Goal: Task Accomplishment & Management: Manage account settings

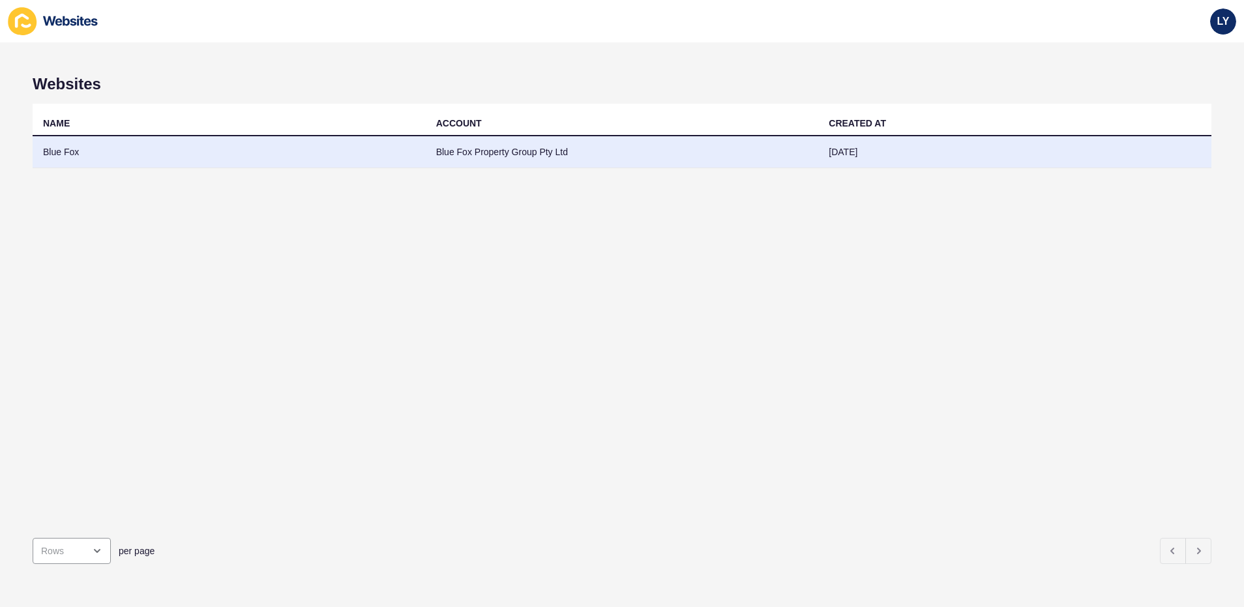
click at [98, 146] on td "Blue Fox" at bounding box center [229, 152] width 393 height 32
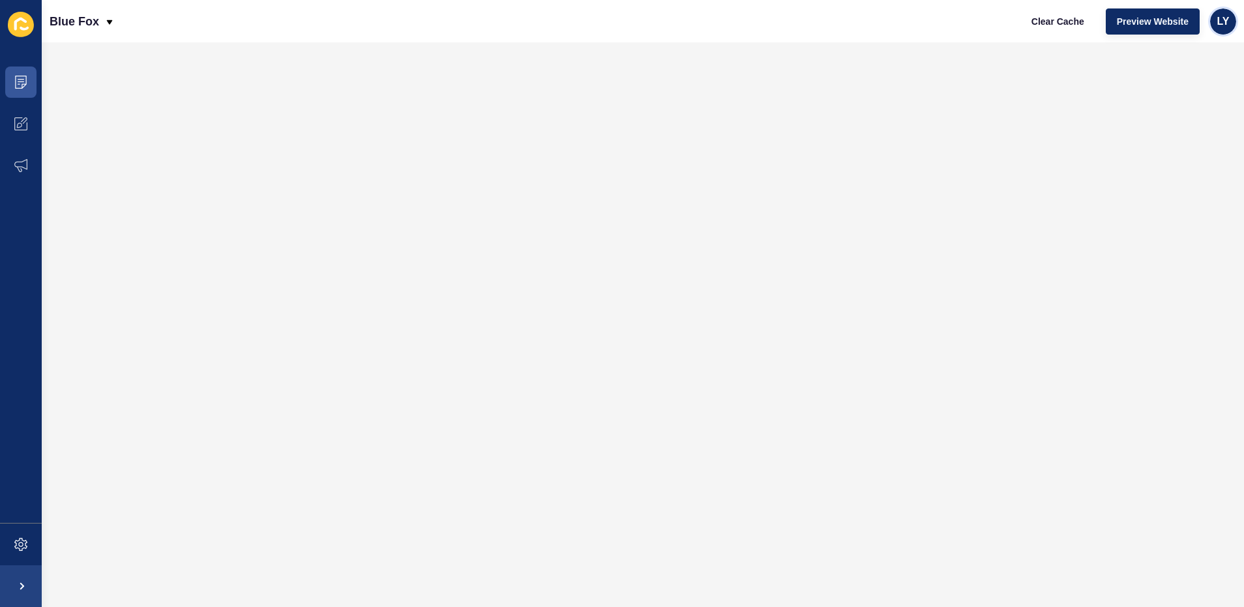
click at [1215, 23] on div "LY" at bounding box center [1223, 21] width 26 height 26
click at [1215, 30] on div "LY" at bounding box center [1223, 21] width 26 height 26
click at [1183, 95] on link "Logout" at bounding box center [1193, 109] width 96 height 29
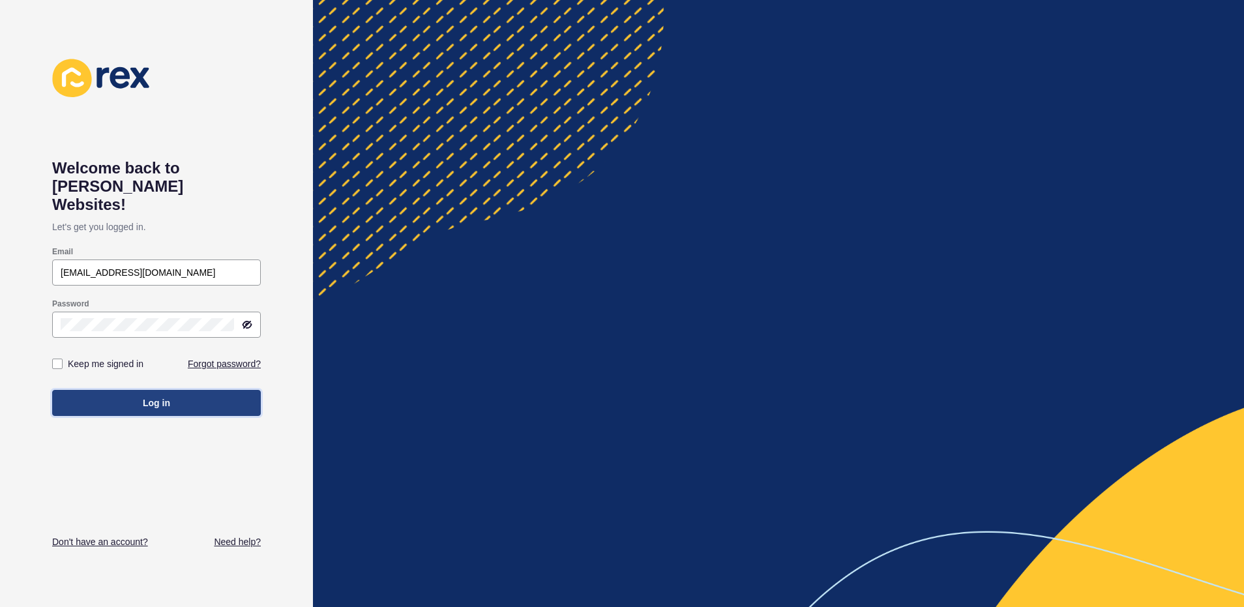
click at [173, 397] on button "Log in" at bounding box center [156, 403] width 209 height 26
click at [205, 390] on button "Log in" at bounding box center [156, 403] width 209 height 26
click at [170, 398] on div "Log in" at bounding box center [156, 402] width 209 height 39
click at [151, 396] on span "Log in" at bounding box center [156, 402] width 27 height 13
click at [167, 398] on div "Log in" at bounding box center [156, 402] width 209 height 39
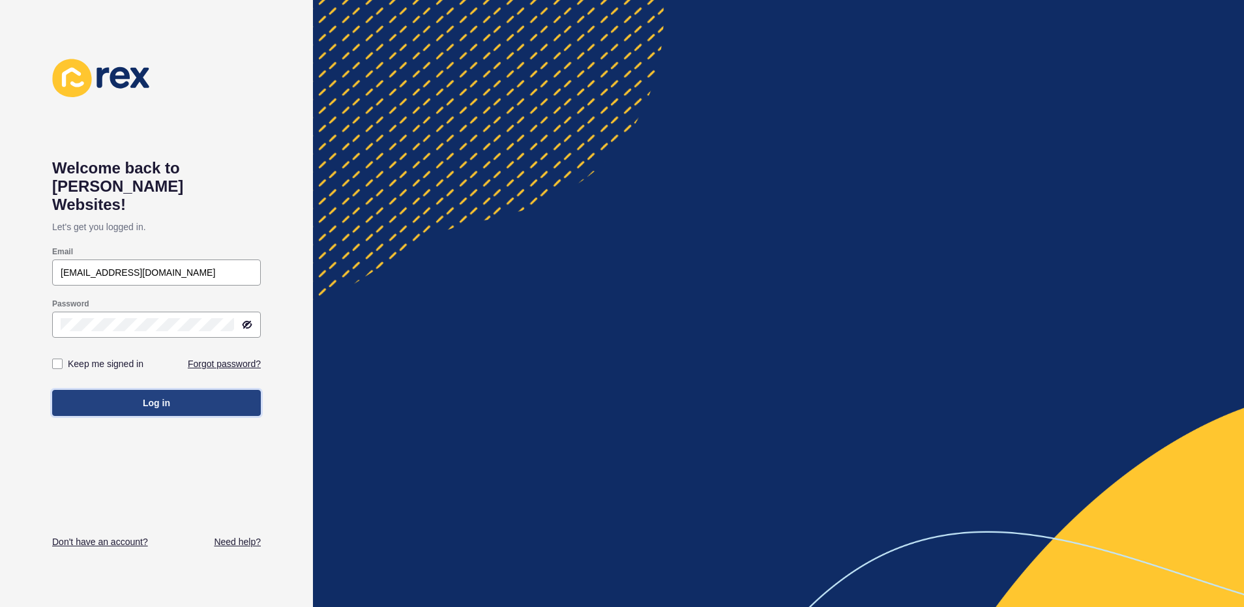
click at [148, 396] on span "Log in" at bounding box center [156, 402] width 27 height 13
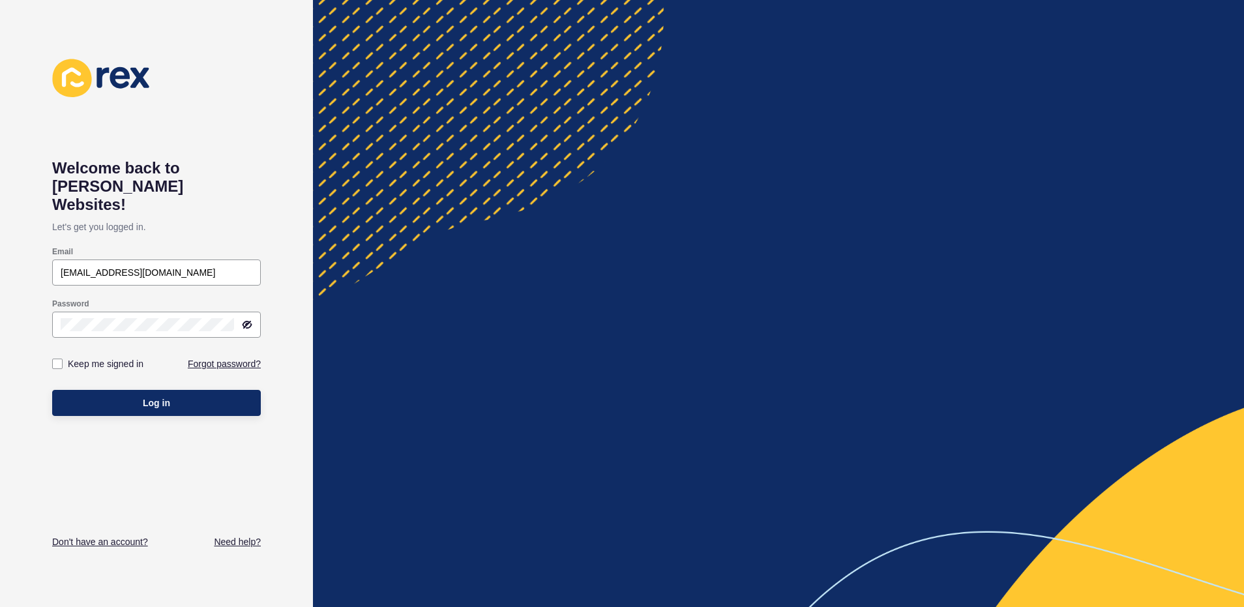
click at [296, 195] on div "Welcome back to Rex Websites! Let's get you logged in. Email lachlan.young@rexs…" at bounding box center [156, 303] width 313 height 607
type input "[EMAIL_ADDRESS][DOMAIN_NAME]"
click at [134, 390] on button "Log in" at bounding box center [156, 403] width 209 height 26
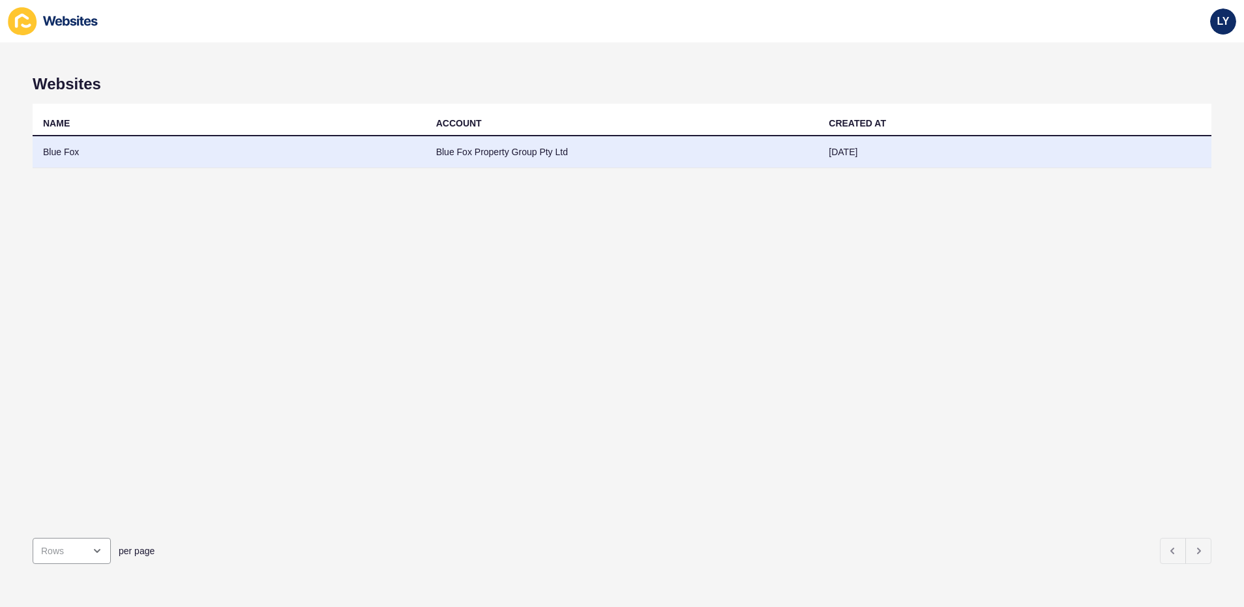
click at [177, 160] on td "Blue Fox" at bounding box center [229, 152] width 393 height 32
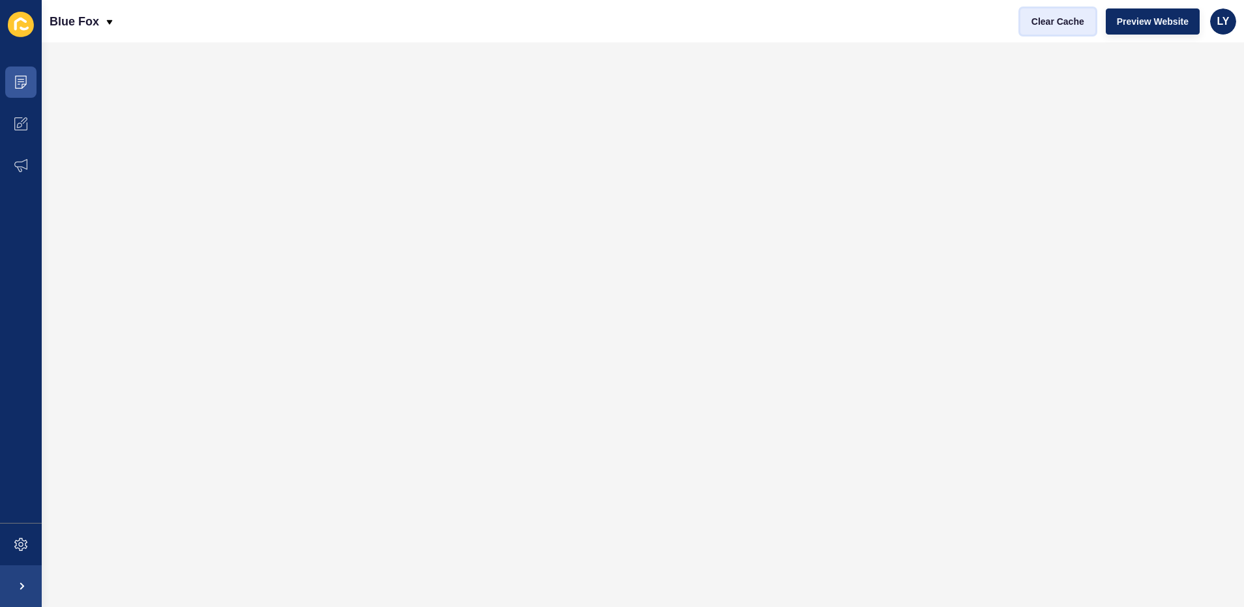
click at [1048, 29] on button "Clear Cache" at bounding box center [1057, 21] width 75 height 26
click at [1165, 23] on span "Preview Website" at bounding box center [1153, 21] width 72 height 13
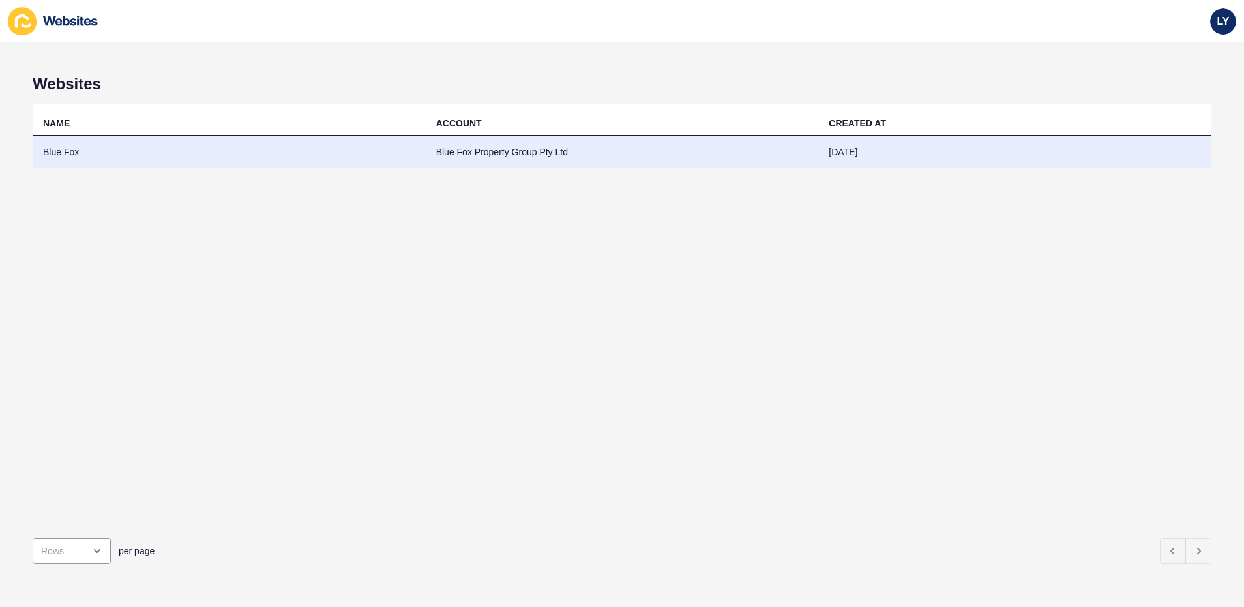
click at [64, 154] on td "Blue Fox" at bounding box center [229, 152] width 393 height 32
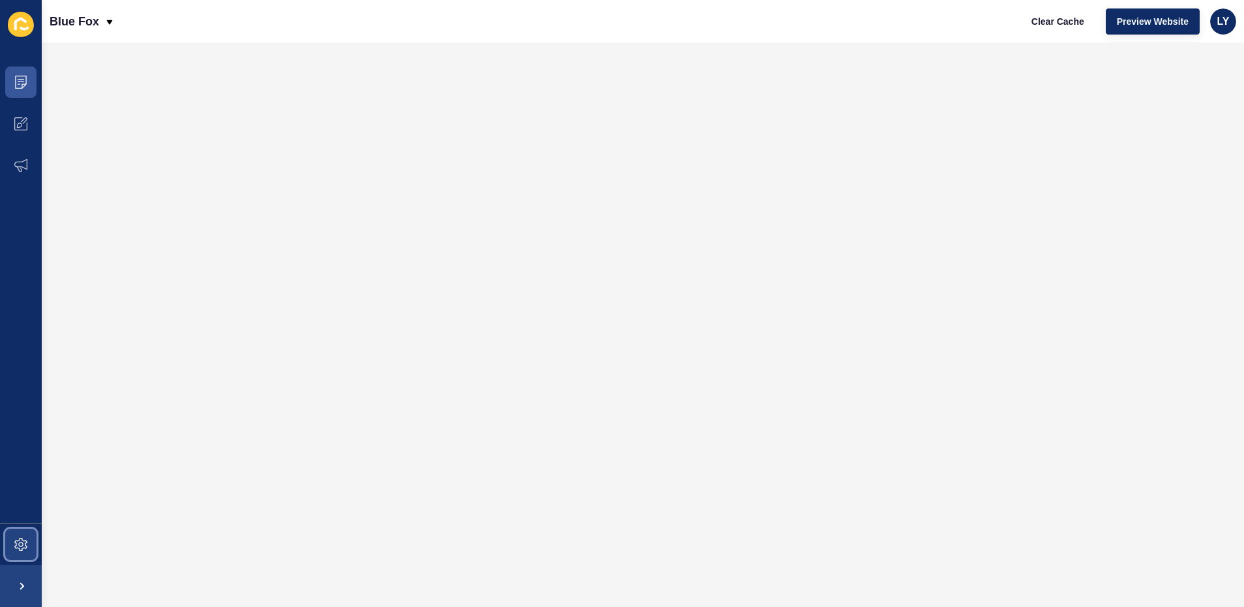
click at [7, 534] on span at bounding box center [21, 545] width 42 height 42
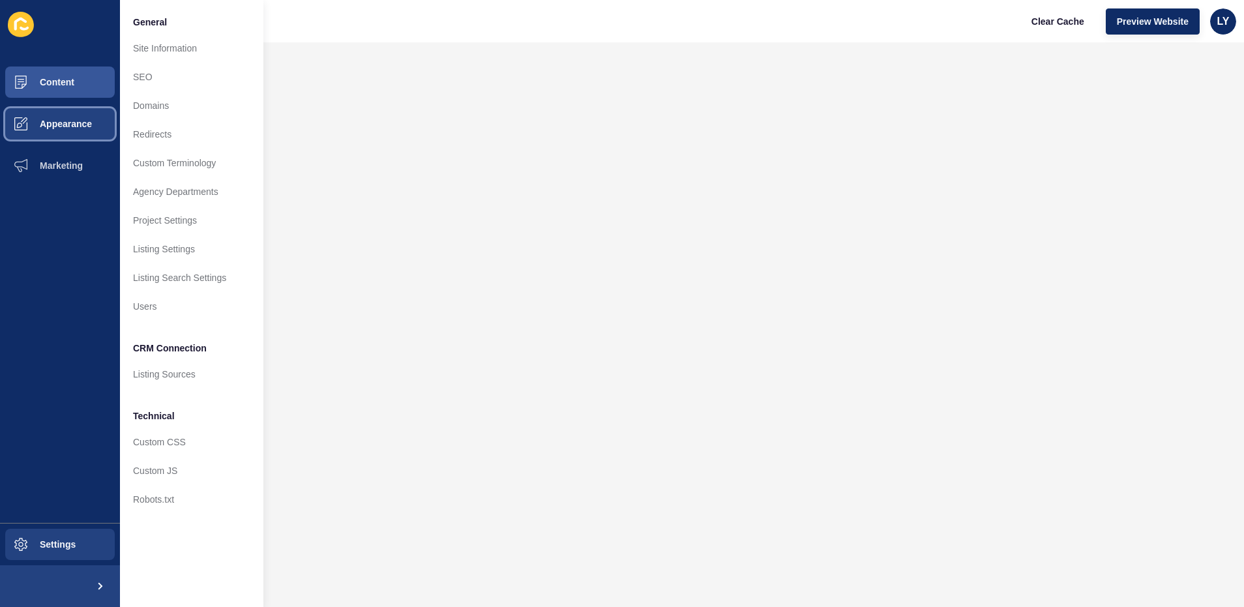
click at [70, 121] on span "Appearance" at bounding box center [45, 124] width 94 height 10
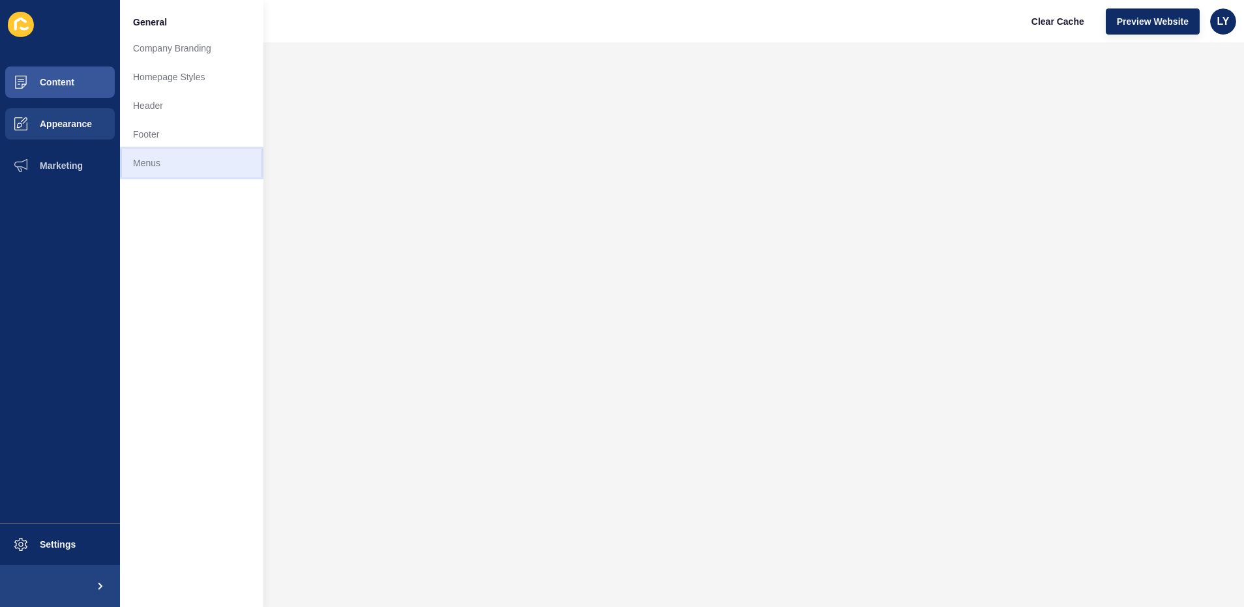
click at [166, 162] on link "Menus" at bounding box center [191, 163] width 143 height 29
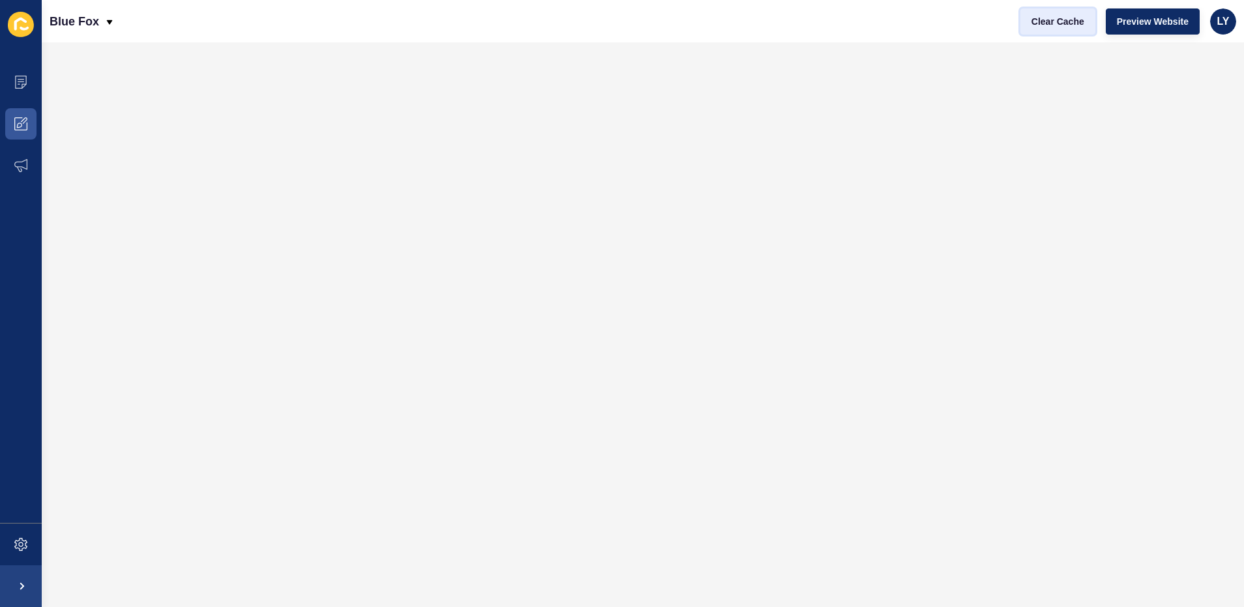
drag, startPoint x: 1061, startPoint y: 23, endPoint x: 1075, endPoint y: 22, distance: 13.8
click at [1061, 23] on span "Clear Cache" at bounding box center [1057, 21] width 53 height 13
click at [1124, 23] on span "Preview Website" at bounding box center [1153, 21] width 72 height 13
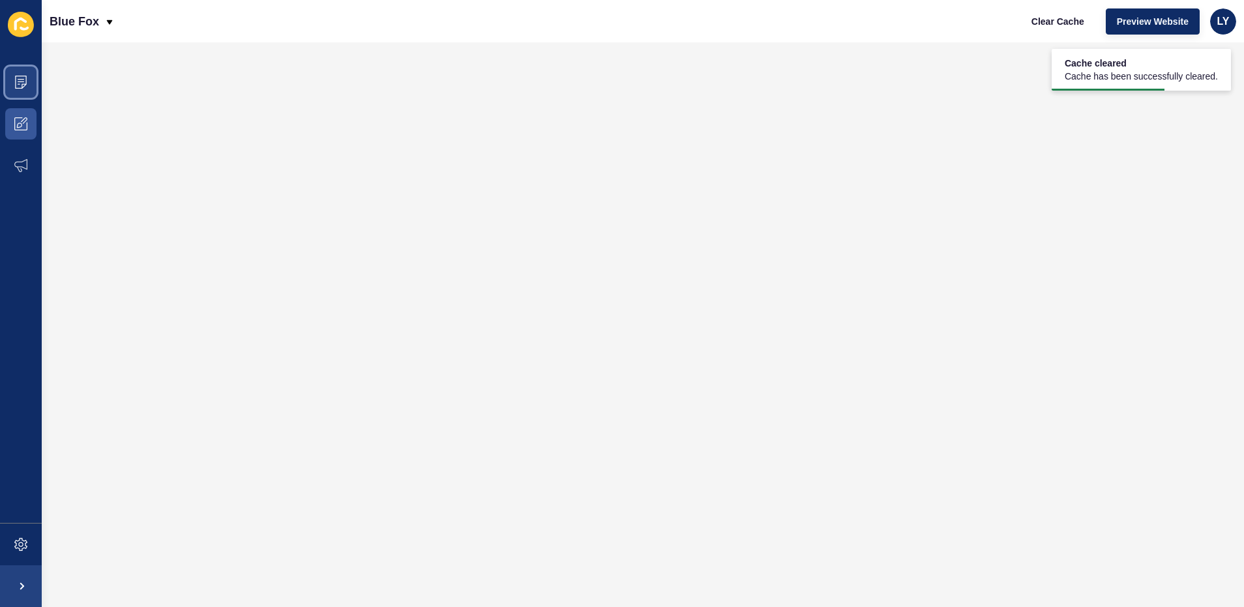
click at [21, 80] on icon at bounding box center [20, 82] width 13 height 13
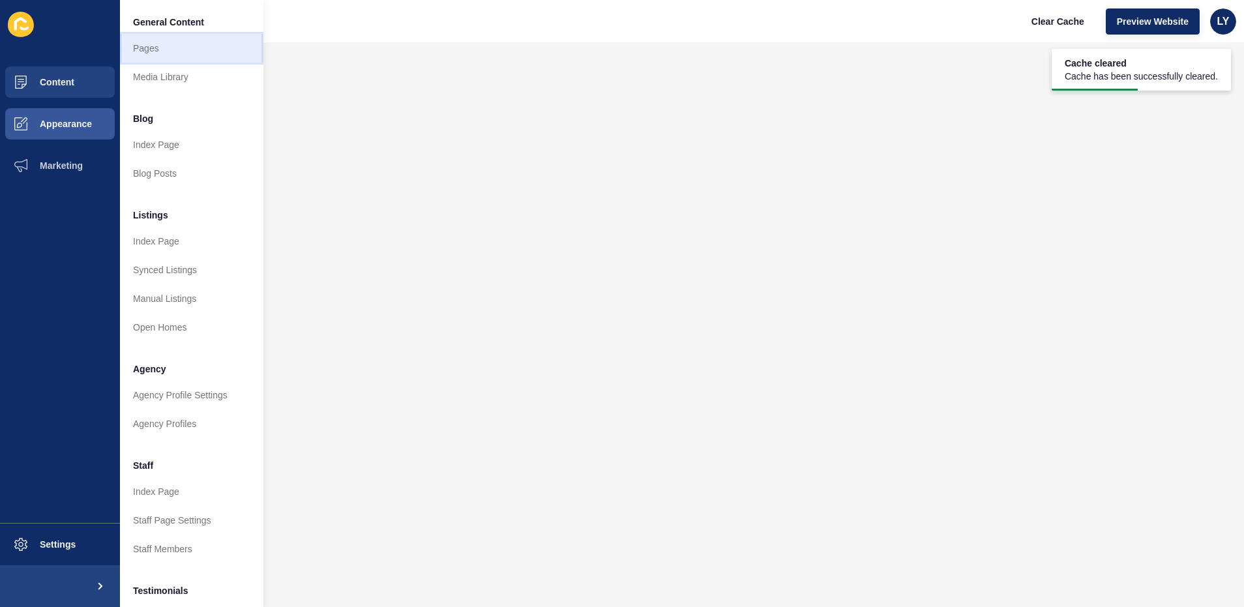
click at [166, 41] on link "Pages" at bounding box center [191, 48] width 143 height 29
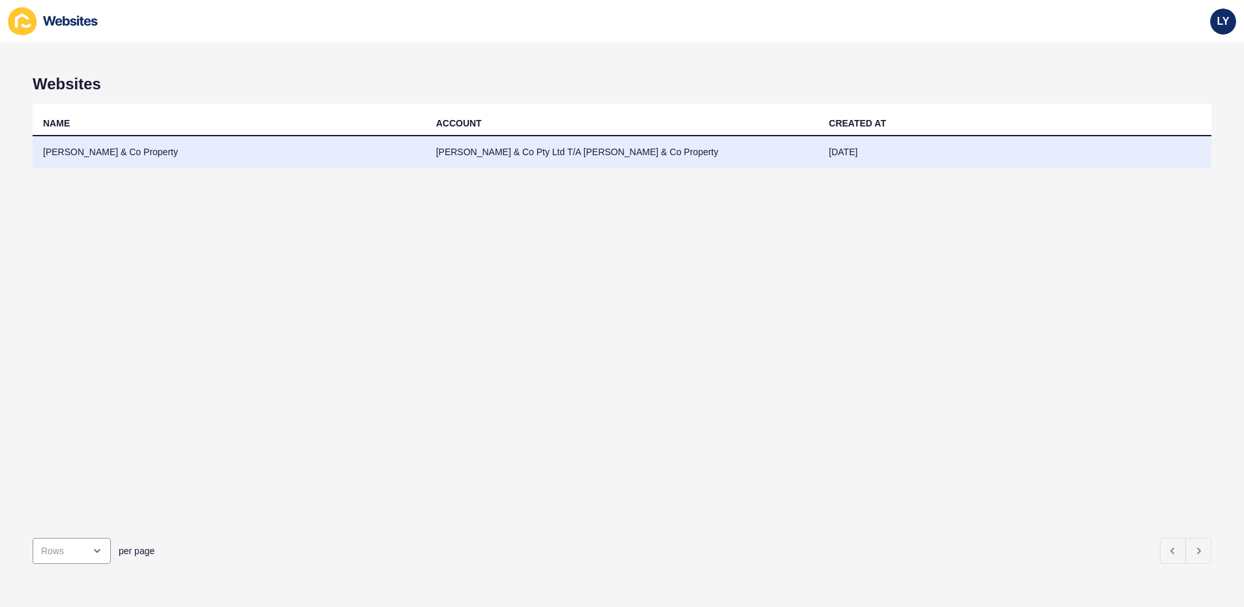
click at [261, 154] on td "Poole & Co Property" at bounding box center [229, 152] width 393 height 32
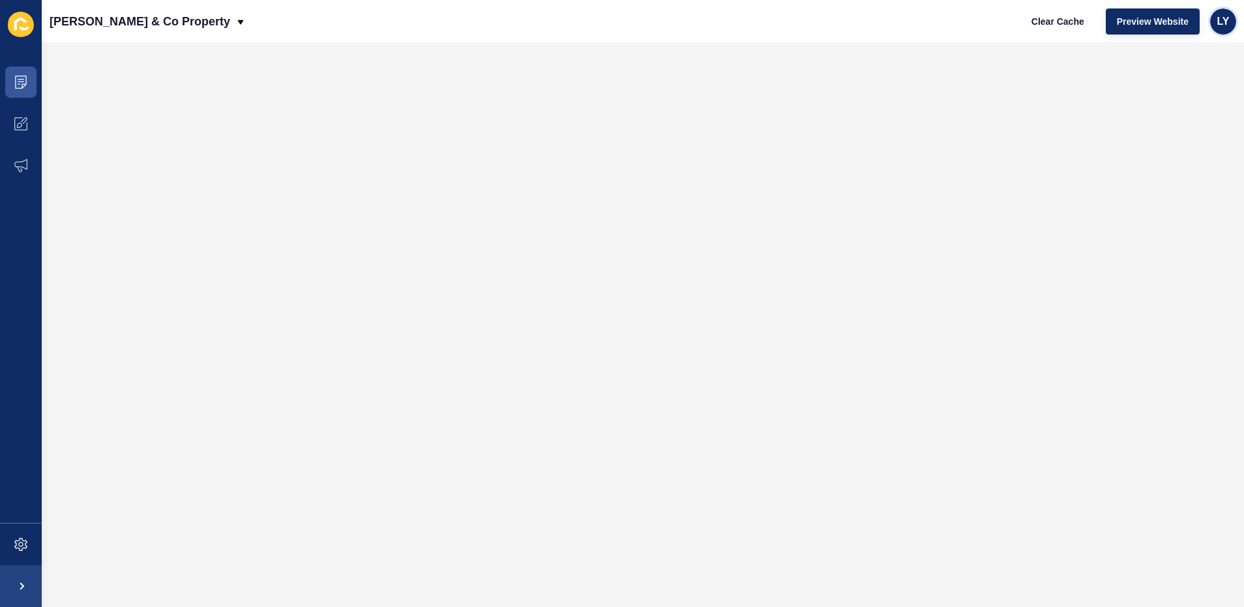
click at [1218, 16] on span "LY" at bounding box center [1223, 21] width 12 height 13
click at [1188, 112] on link "Logout" at bounding box center [1193, 109] width 96 height 29
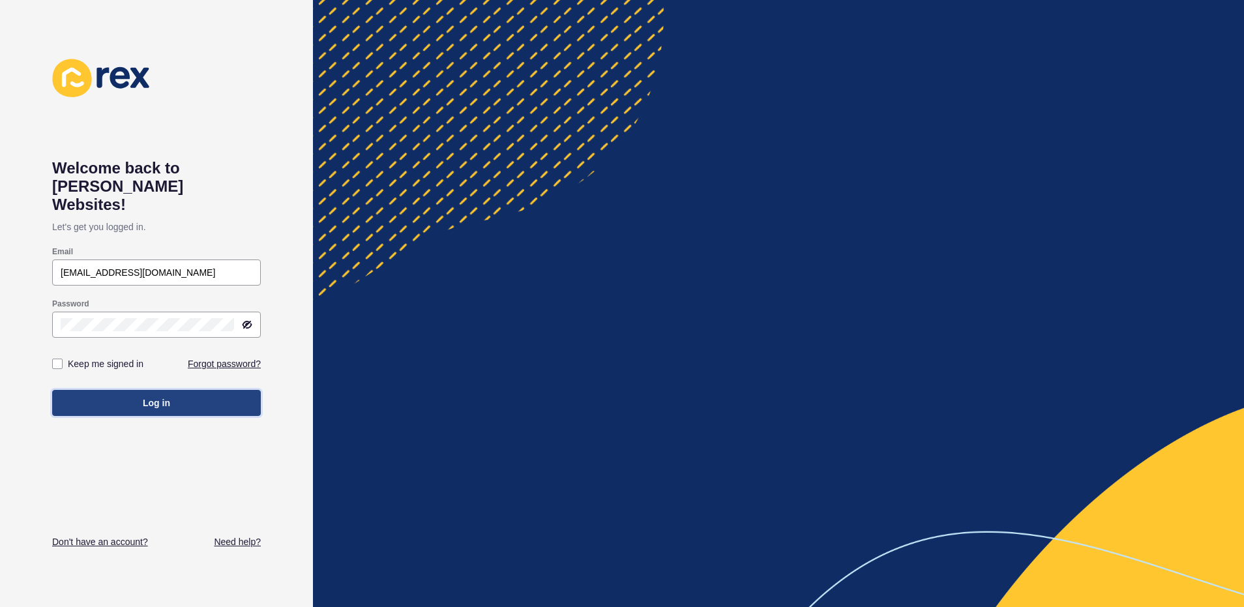
click at [215, 390] on button "Log in" at bounding box center [156, 403] width 209 height 26
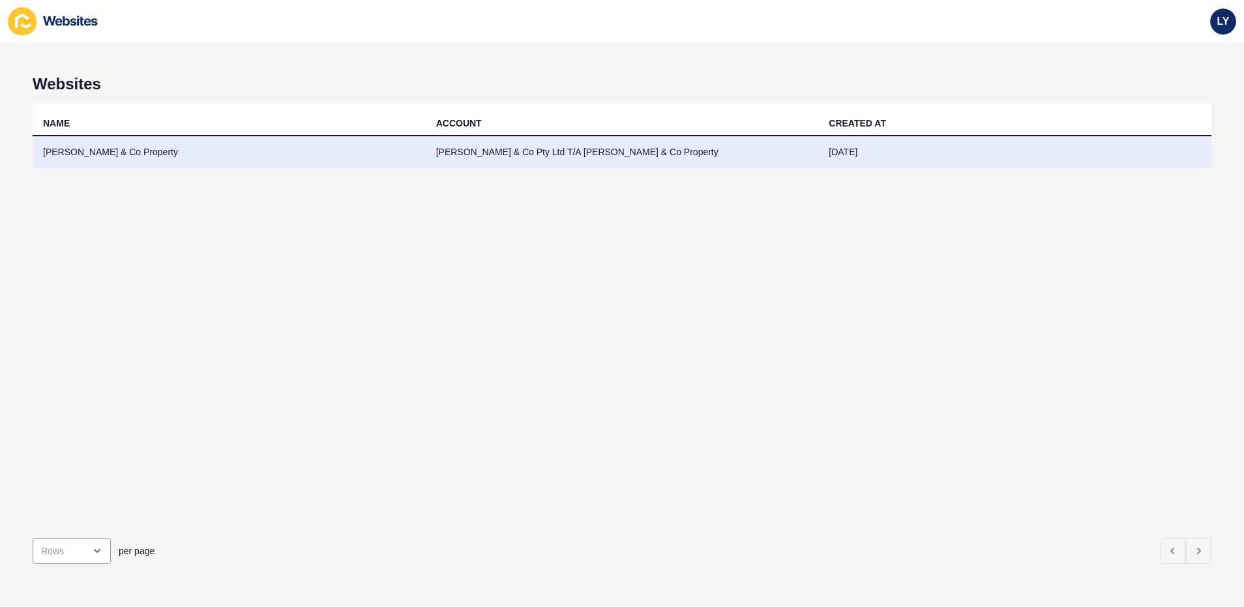
click at [355, 151] on td "Poole & Co Property" at bounding box center [229, 152] width 393 height 32
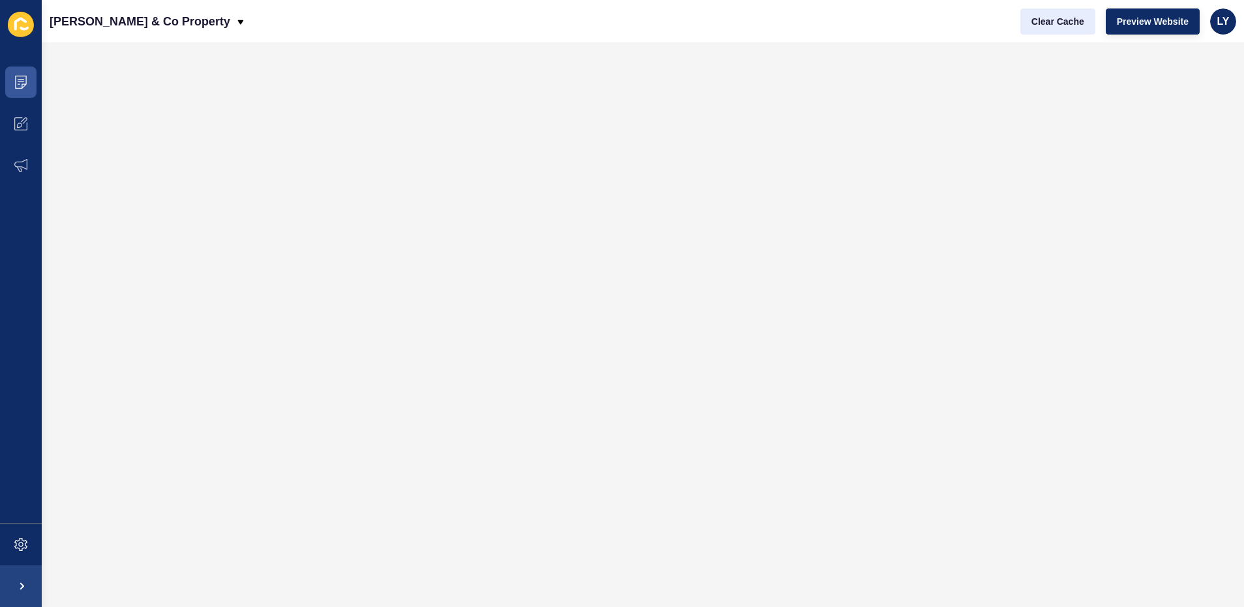
click at [1054, 35] on div "Clear Cache Preview Website LY" at bounding box center [1128, 21] width 226 height 37
click at [1057, 26] on span "Clear Cache" at bounding box center [1057, 21] width 53 height 13
click at [1134, 27] on button "Preview Website" at bounding box center [1153, 21] width 94 height 26
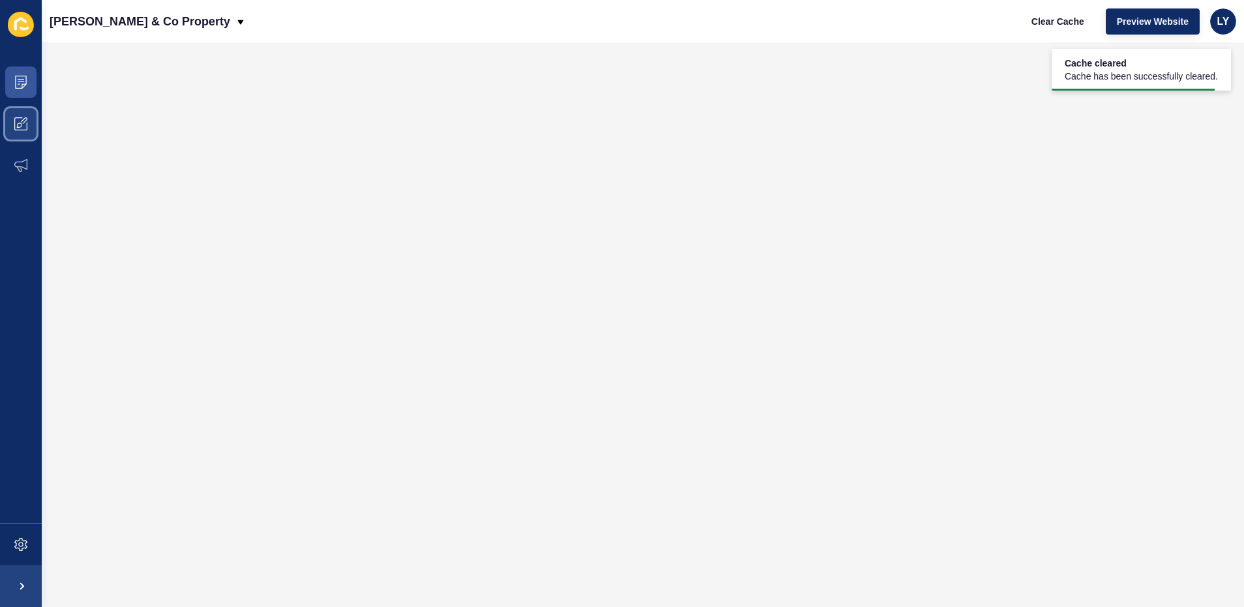
click at [26, 118] on icon at bounding box center [20, 123] width 13 height 13
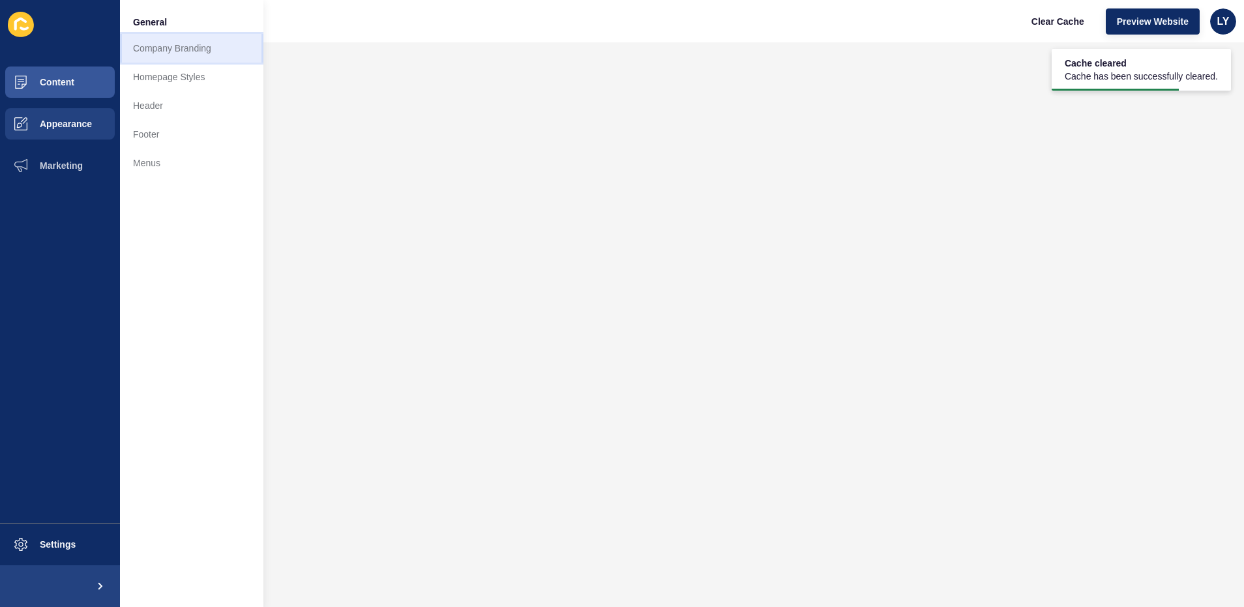
click at [187, 51] on link "Company Branding" at bounding box center [191, 48] width 143 height 29
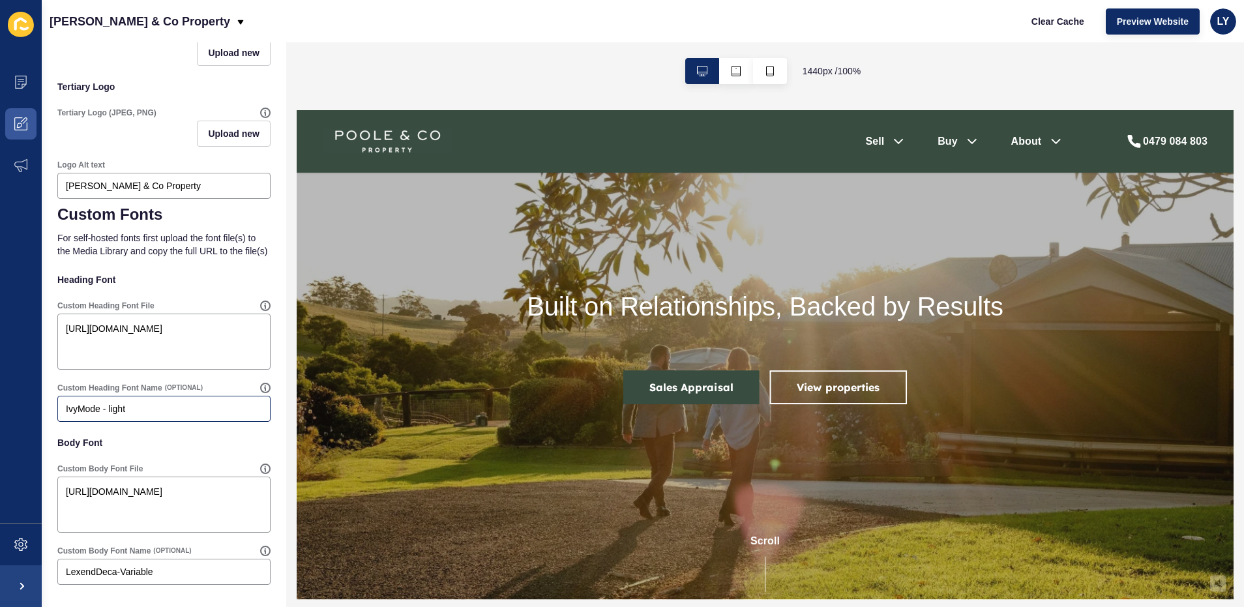
click at [129, 417] on div "IvyMode - light" at bounding box center [163, 409] width 213 height 26
click at [165, 364] on textarea "https://app-spoke-sites-au.s3.amazonaws.com/uploads/sites/679/2025/07/ivy-mode-…" at bounding box center [163, 342] width 209 height 52
click at [183, 359] on textarea "https://app-spoke-sites-au.s3.amazonaws.com/uploads/sites/679/2025/07/ivy-mode-…" at bounding box center [163, 342] width 209 height 52
click at [145, 413] on input "IvyMode - light" at bounding box center [164, 408] width 196 height 13
click at [220, 576] on input "LexendDeca-Variable" at bounding box center [164, 571] width 196 height 13
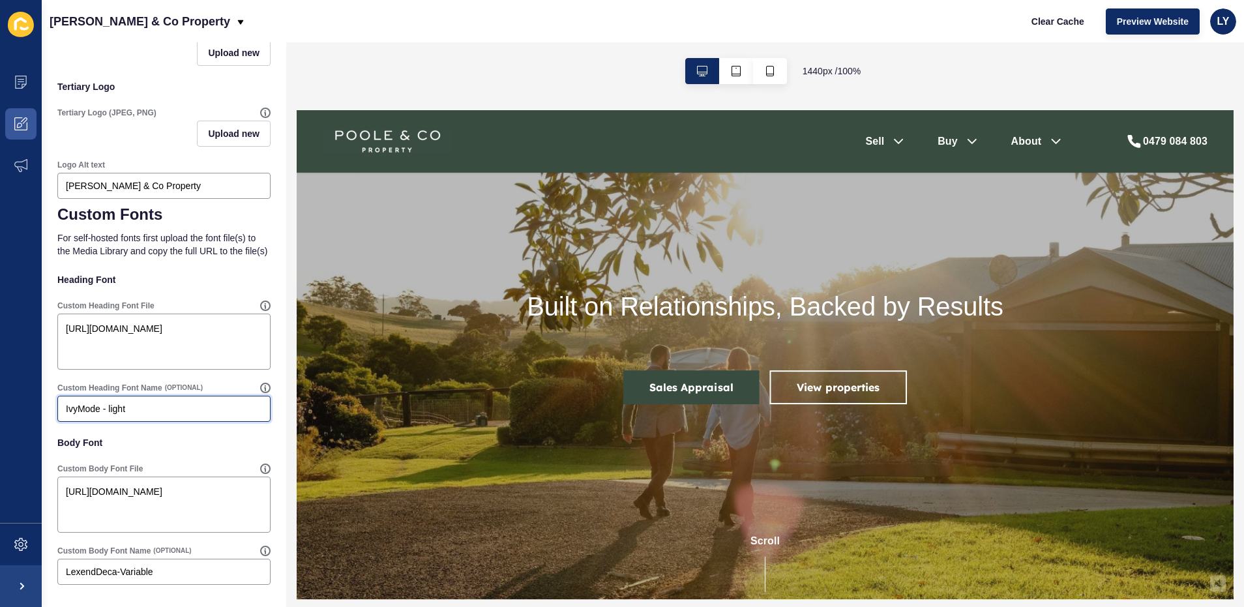
click at [162, 405] on input "IvyMode - light" at bounding box center [164, 408] width 196 height 13
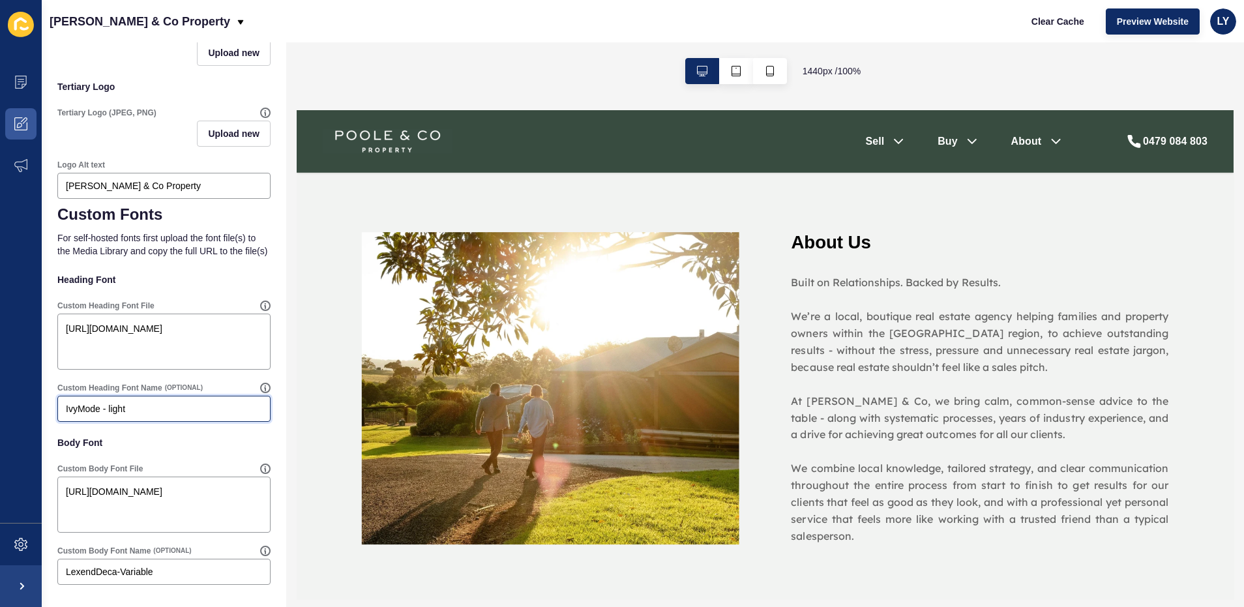
scroll to position [690, 0]
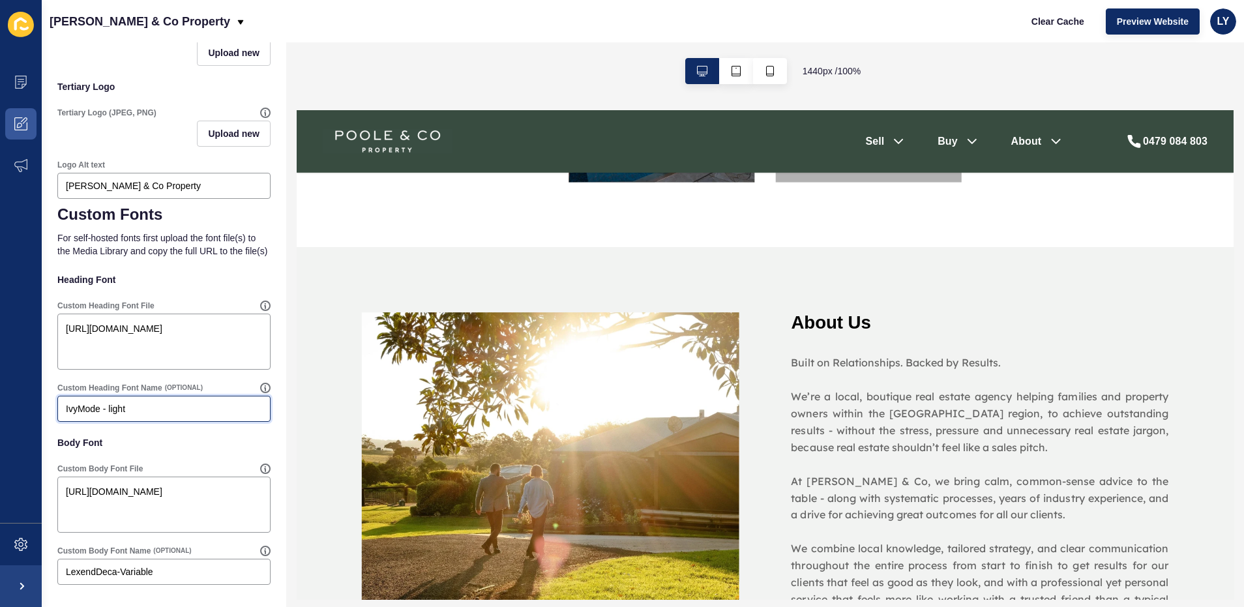
paste input "LexendDeca-Variable"
paste input "text"
click at [130, 417] on div "IvyMode - lightLexendDeca-Variable" at bounding box center [163, 409] width 213 height 26
click at [111, 412] on input "IvyMode - lightLexendDeca-Variable" at bounding box center [164, 408] width 196 height 13
drag, startPoint x: 108, startPoint y: 411, endPoint x: 115, endPoint y: 410, distance: 6.6
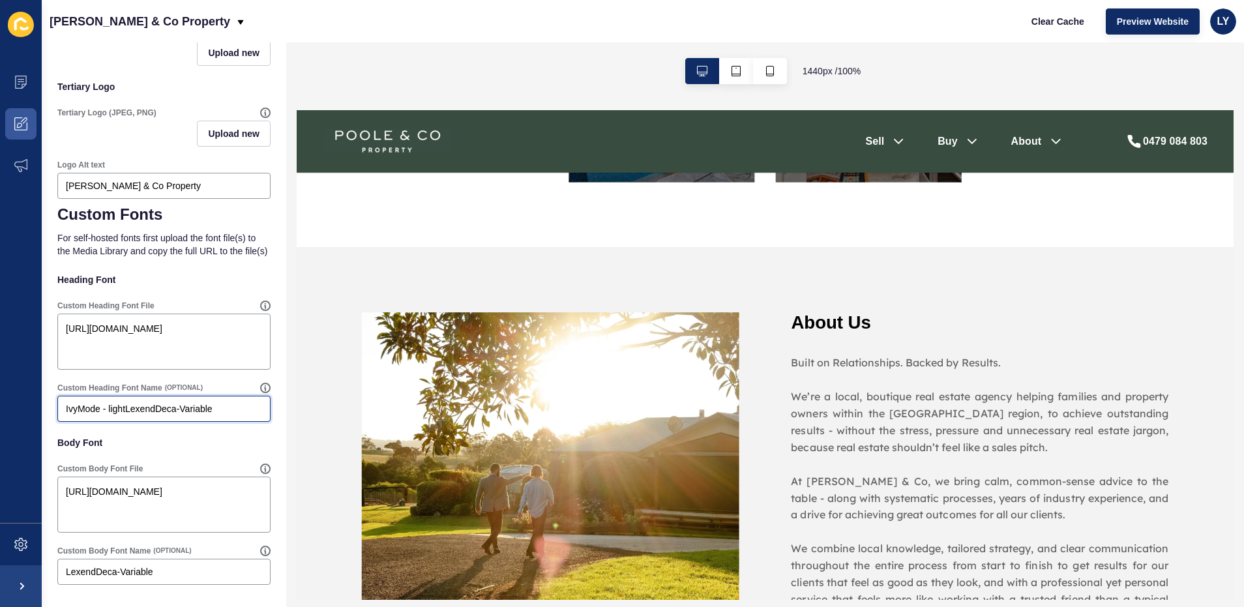
click at [110, 411] on input "IvyMode - lightLexendDeca-Variable" at bounding box center [164, 408] width 196 height 13
drag, startPoint x: 425, startPoint y: 516, endPoint x: 313, endPoint y: 407, distance: 156.7
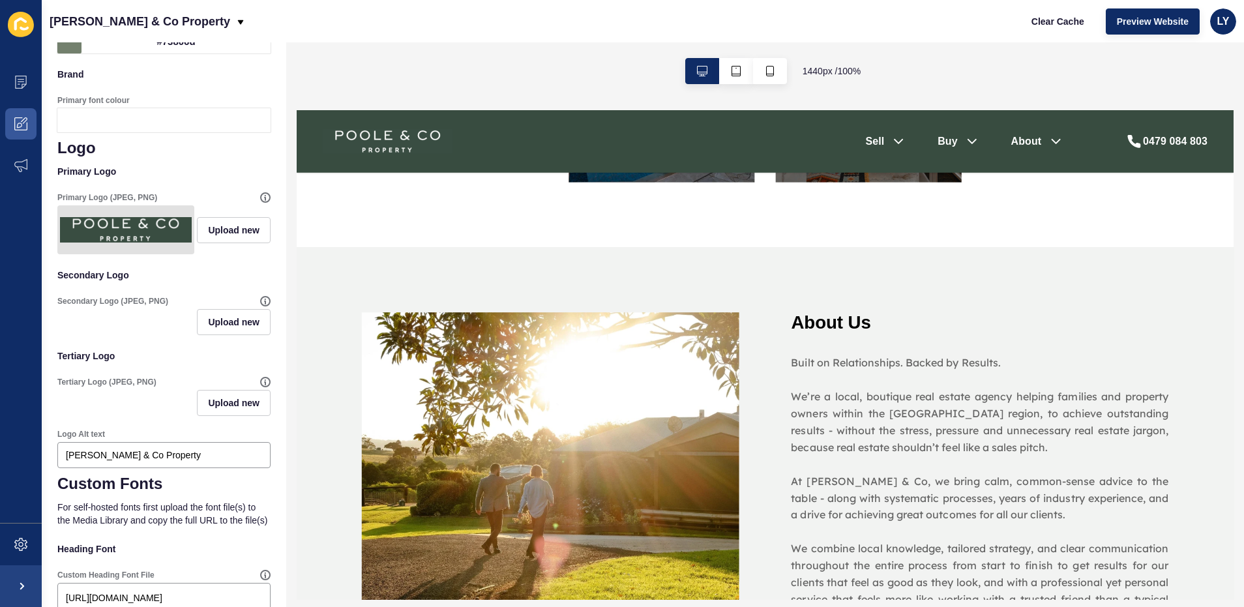
scroll to position [37, 0]
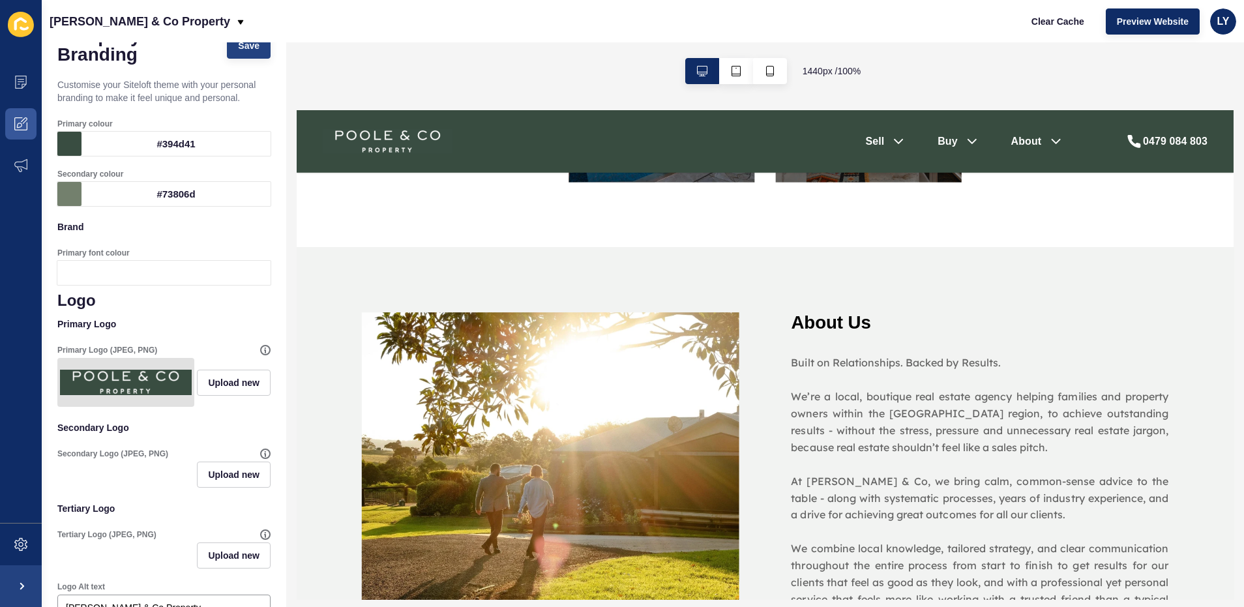
type input "IvyMode-light"
click at [243, 55] on button "Save" at bounding box center [249, 46] width 44 height 26
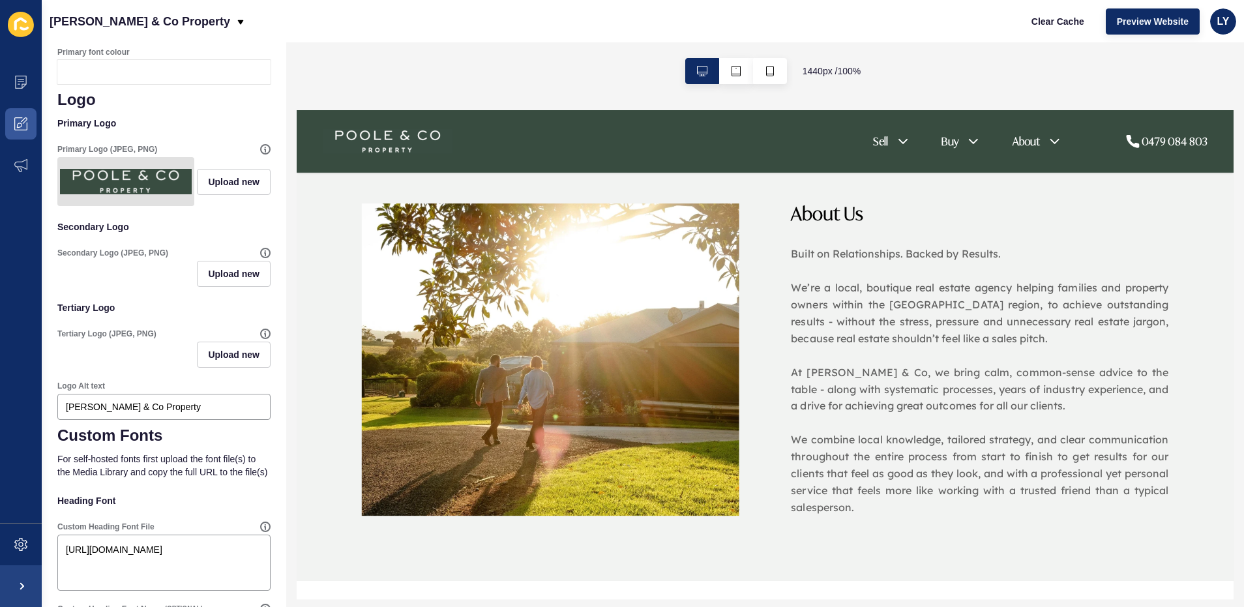
scroll to position [238, 0]
